Goal: Task Accomplishment & Management: Complete application form

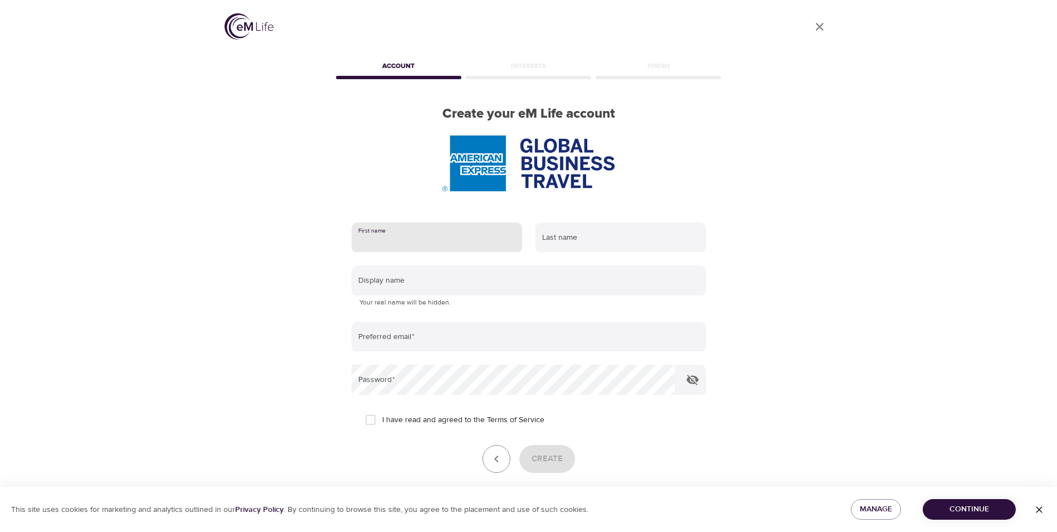
click at [373, 241] on input "text" at bounding box center [437, 237] width 171 height 30
type input "barbara"
type input "wagner"
type input "[PERSON_NAME][EMAIL_ADDRESS][PERSON_NAME][DOMAIN_NAME]"
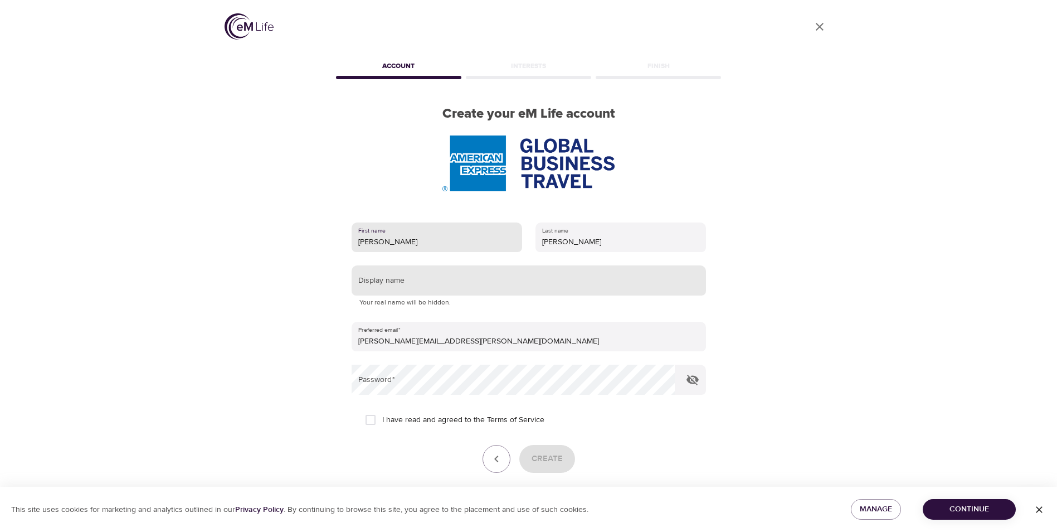
click at [393, 278] on input "text" at bounding box center [529, 280] width 354 height 30
type input "barbwagner"
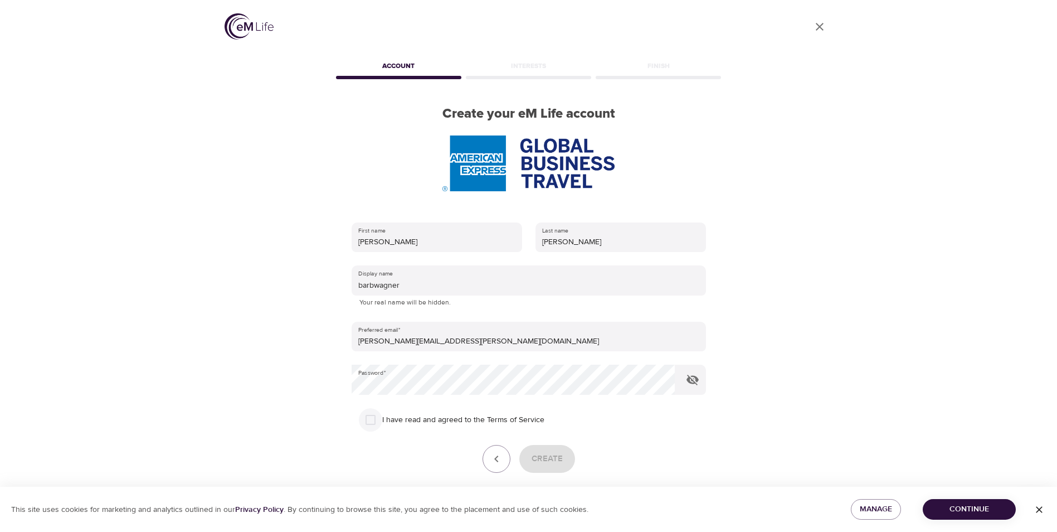
click at [371, 419] on input "I have read and agreed to the Terms of Service" at bounding box center [370, 419] width 23 height 23
checkbox input "true"
click at [551, 453] on span "Create" at bounding box center [547, 458] width 31 height 14
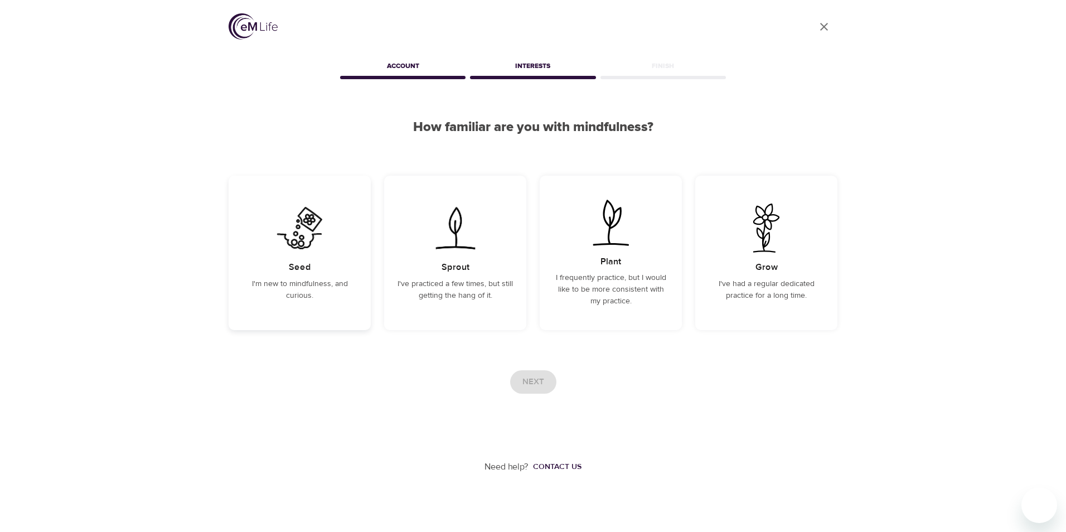
click at [308, 281] on p "I'm new to mindfulness, and curious." at bounding box center [299, 289] width 115 height 23
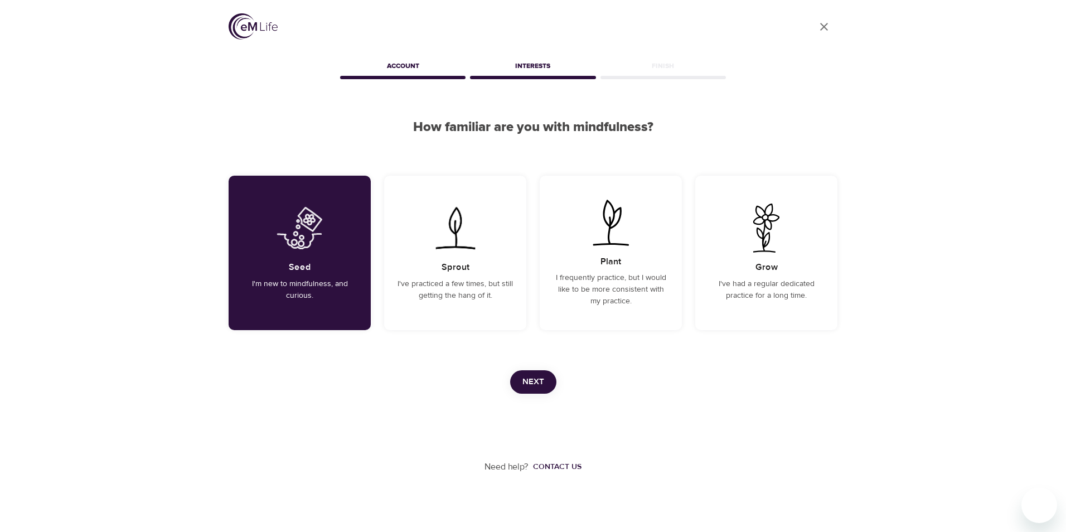
click at [530, 385] on span "Next" at bounding box center [533, 381] width 22 height 14
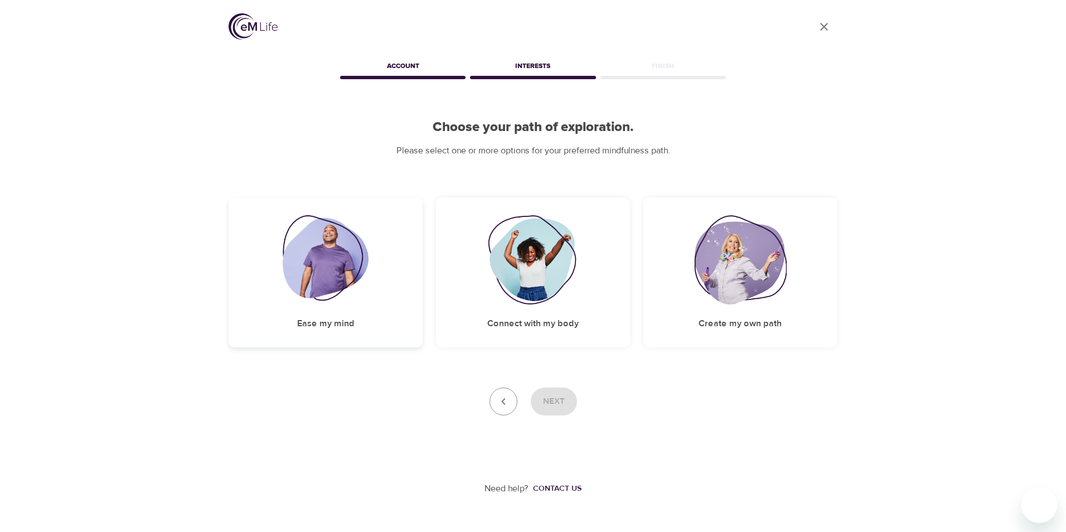
click at [288, 274] on img at bounding box center [326, 259] width 86 height 89
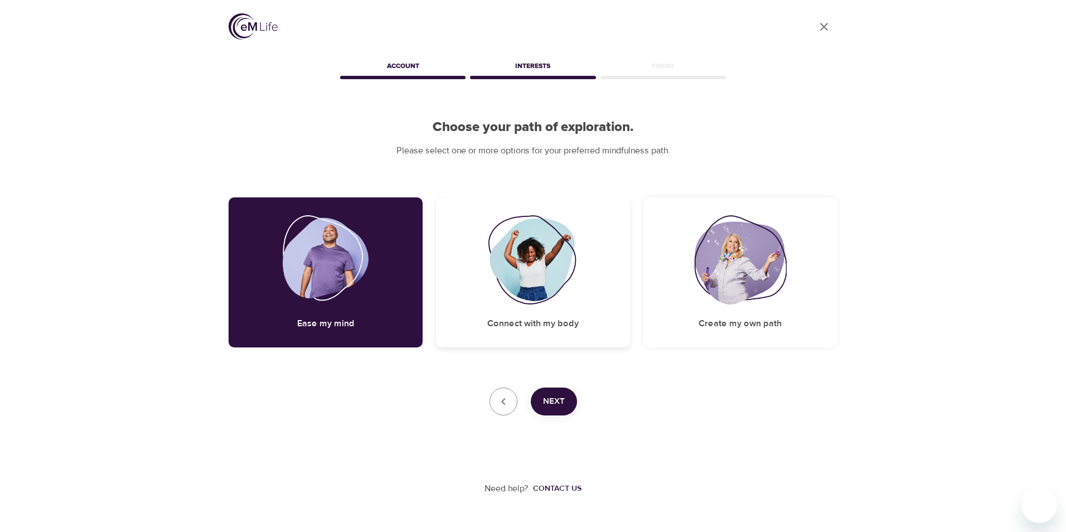
click at [536, 284] on img at bounding box center [533, 259] width 90 height 89
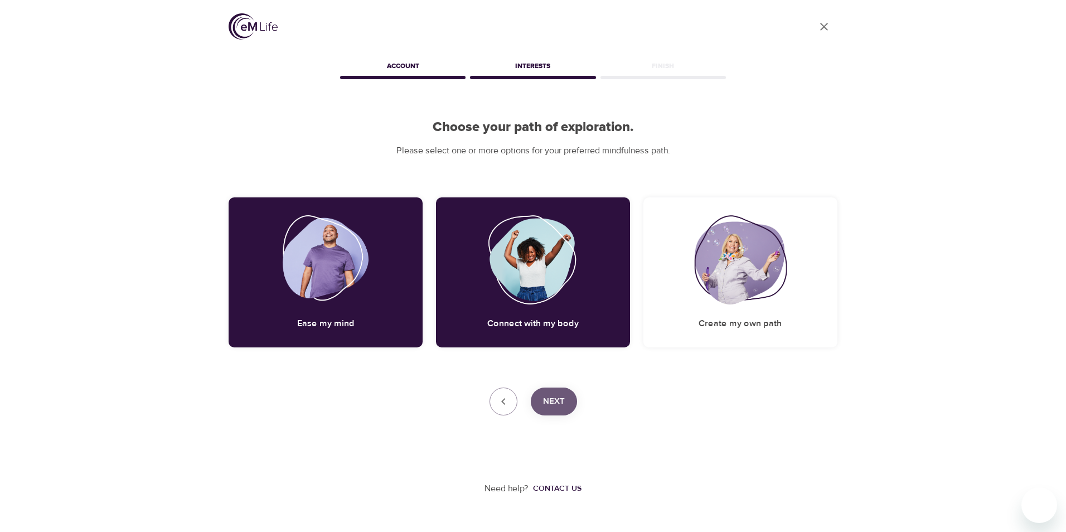
click at [551, 405] on span "Next" at bounding box center [554, 401] width 22 height 14
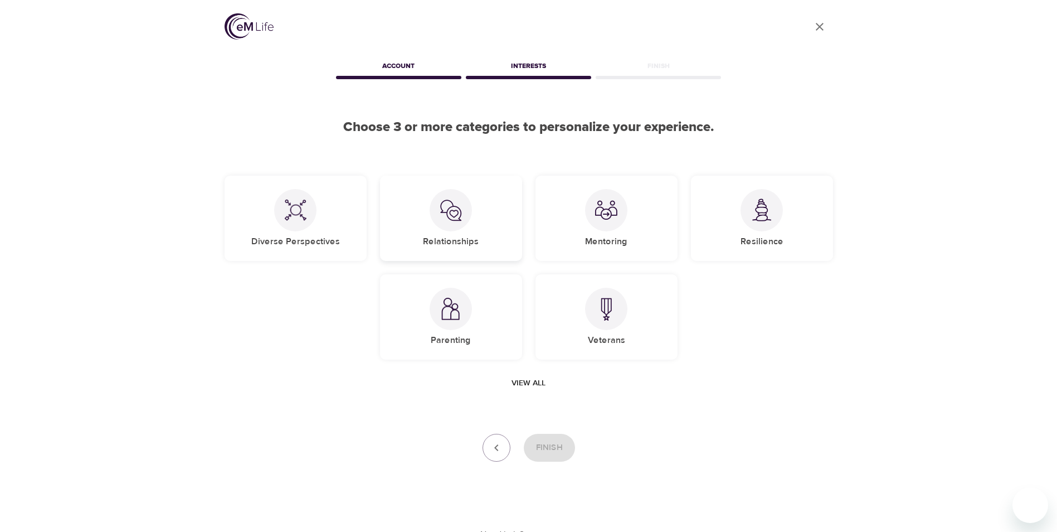
click at [403, 238] on div "Relationships" at bounding box center [451, 218] width 142 height 85
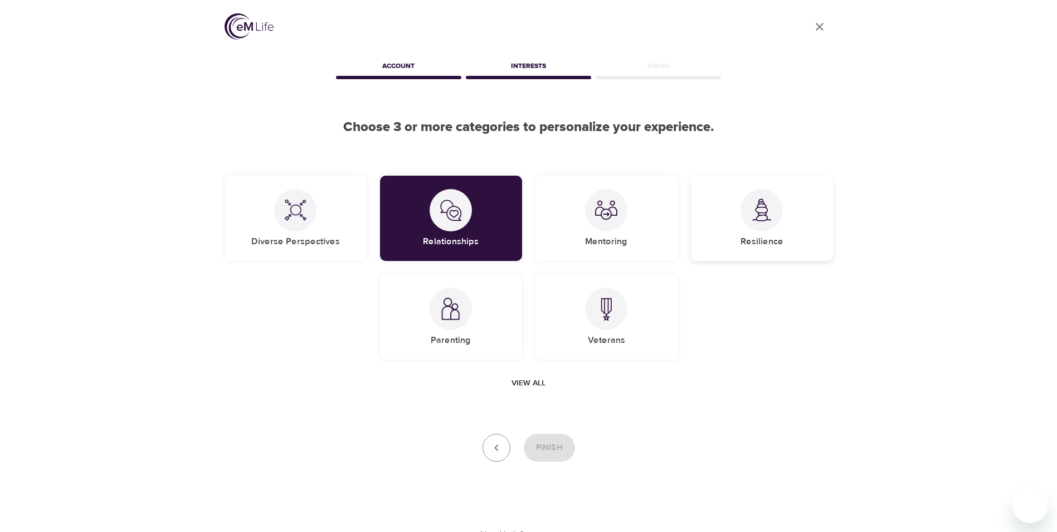
click at [808, 220] on div "Resilience" at bounding box center [762, 218] width 142 height 85
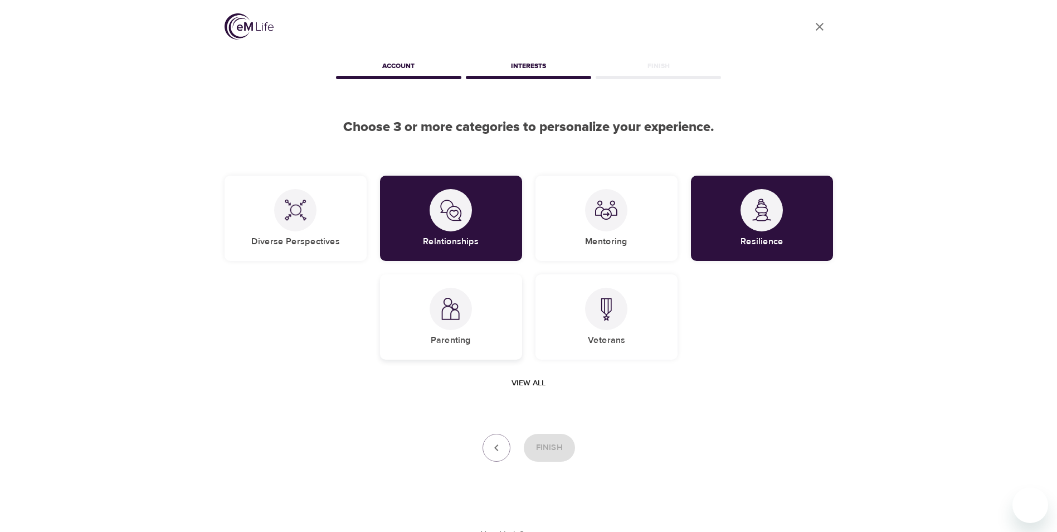
click at [480, 300] on div "Parenting" at bounding box center [451, 316] width 142 height 85
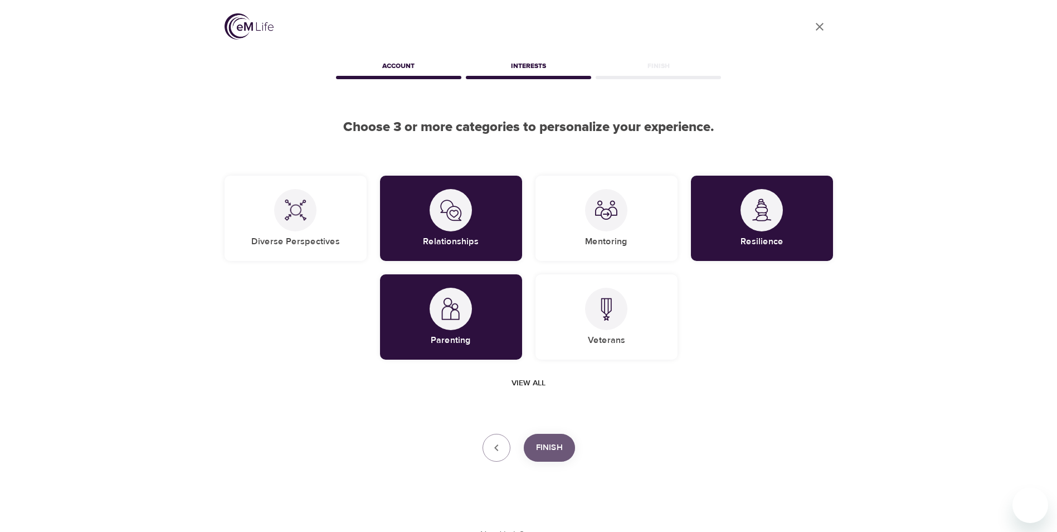
click at [549, 450] on span "Finish" at bounding box center [549, 447] width 27 height 14
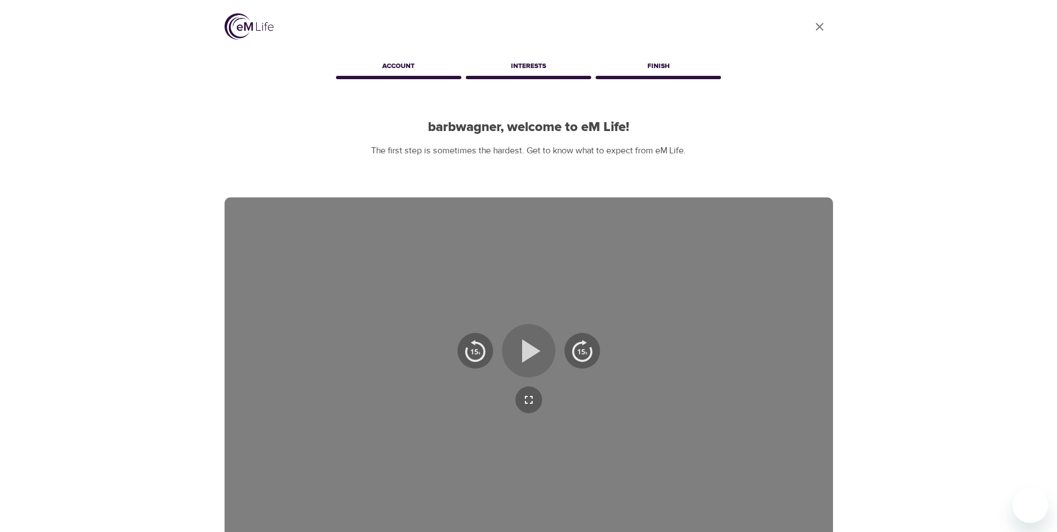
click at [534, 348] on icon "button" at bounding box center [531, 350] width 18 height 23
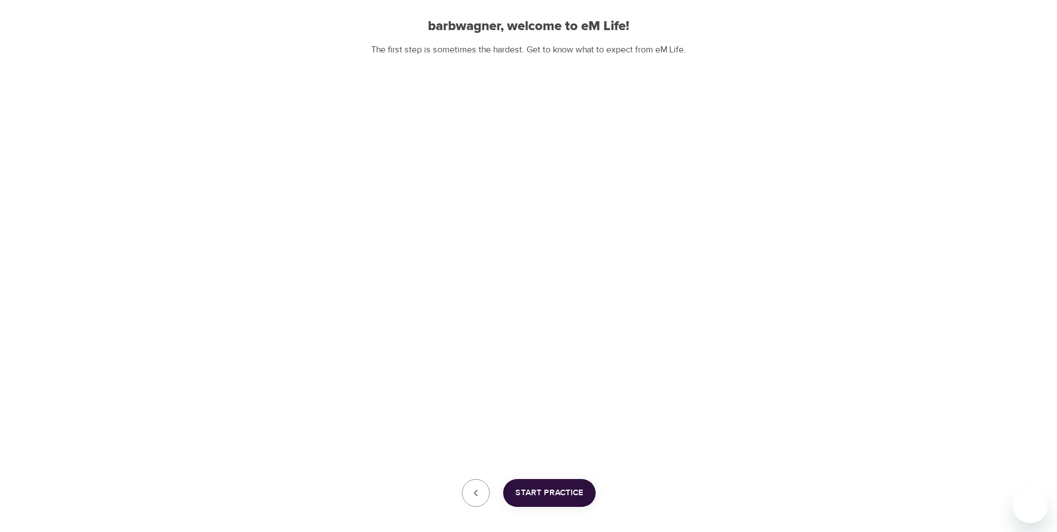
scroll to position [101, 0]
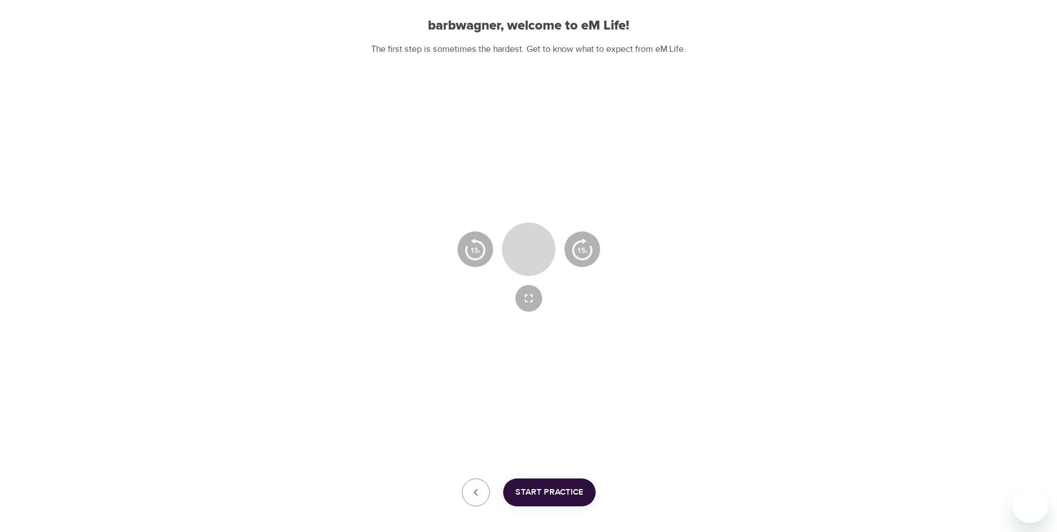
click at [524, 249] on icon "button" at bounding box center [529, 248] width 20 height 23
